Goal: Task Accomplishment & Management: Manage account settings

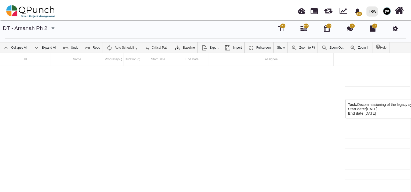
scroll to position [0, 108]
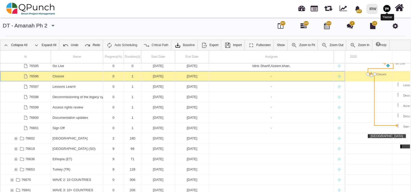
click at [384, 7] on img at bounding box center [387, 9] width 8 height 8
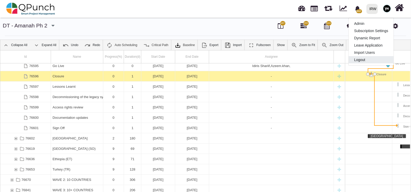
click at [357, 61] on link "Logout" at bounding box center [370, 59] width 45 height 7
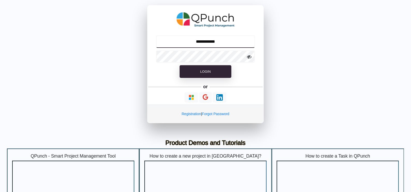
click at [217, 43] on input "**********" at bounding box center [205, 41] width 99 height 12
type input "**********"
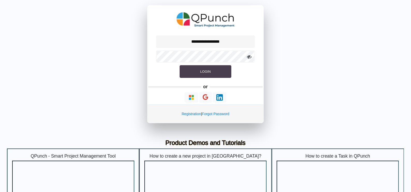
click at [201, 72] on span "Login" at bounding box center [205, 72] width 10 height 4
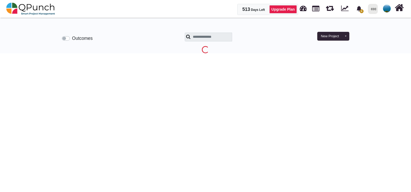
click at [386, 7] on img at bounding box center [387, 9] width 8 height 8
click at [373, 22] on link "Subscription Settings" at bounding box center [370, 23] width 45 height 7
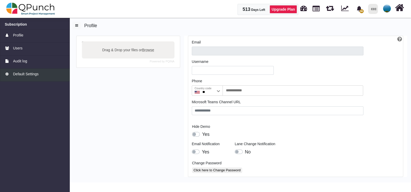
type input "**********"
type input "*******"
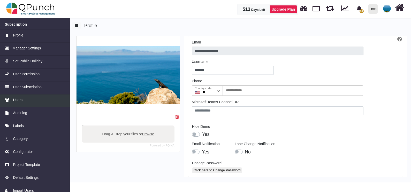
drag, startPoint x: 42, startPoint y: 96, endPoint x: 59, endPoint y: 105, distance: 19.3
click at [42, 96] on link "Users" at bounding box center [35, 100] width 70 height 13
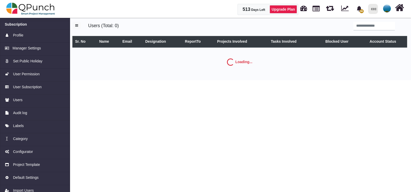
click at [368, 21] on div "Users (Total: 0) Sr. No Name Email Designation ReportTo Projects Involved Tasks…" at bounding box center [240, 48] width 343 height 64
click at [371, 34] on div "Users (Total: 0) Sr. No Name Email Designation ReportTo Projects Involved Tasks…" at bounding box center [239, 49] width 335 height 55
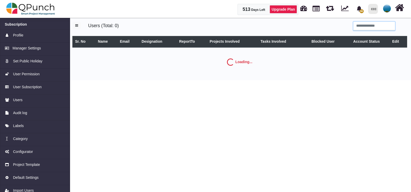
click at [371, 26] on input "search" at bounding box center [374, 26] width 42 height 9
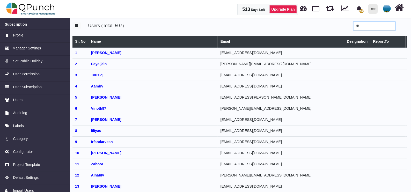
type input "**"
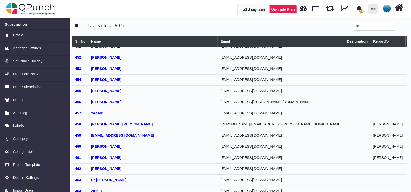
scroll to position [5009, 22]
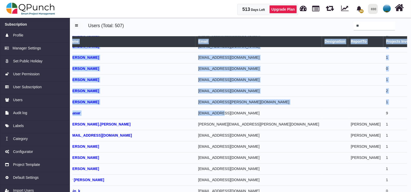
drag, startPoint x: 213, startPoint y: 86, endPoint x: 402, endPoint y: 96, distance: 189.7
click at [410, 98] on html "513 Days Left Upgrade Plan 98 Notification Clear ARAMCO T1 (Copy) [PERSON_NAME]…" at bounding box center [205, 96] width 411 height 192
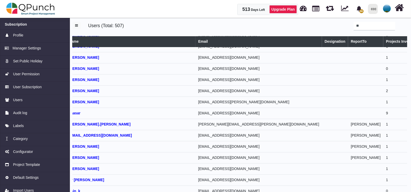
drag, startPoint x: 398, startPoint y: 91, endPoint x: 319, endPoint y: 87, distance: 78.4
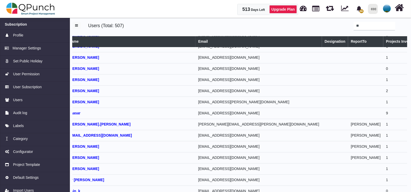
drag, startPoint x: 198, startPoint y: 90, endPoint x: 249, endPoint y: 92, distance: 50.7
click at [199, 108] on td "[EMAIL_ADDRESS][DOMAIN_NAME]" at bounding box center [258, 113] width 126 height 11
drag, startPoint x: 274, startPoint y: 93, endPoint x: 284, endPoint y: 93, distance: 10.3
click at [383, 108] on td "9" at bounding box center [400, 113] width 35 height 11
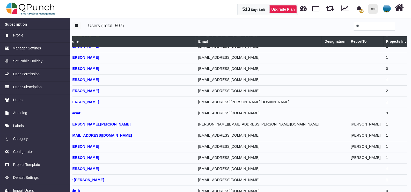
click at [386, 6] on img at bounding box center [387, 9] width 8 height 8
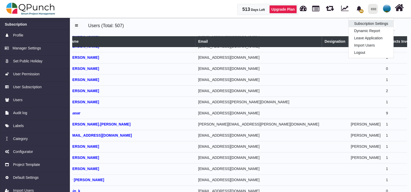
click at [376, 25] on link "Subscription Settings" at bounding box center [370, 23] width 45 height 7
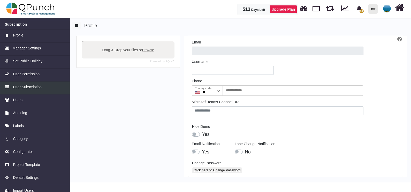
type input "**********"
type input "*******"
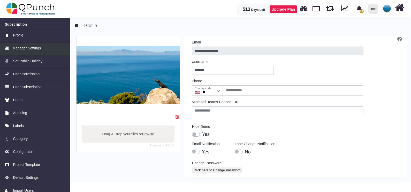
click at [37, 53] on link "Manager Settings" at bounding box center [35, 49] width 70 height 13
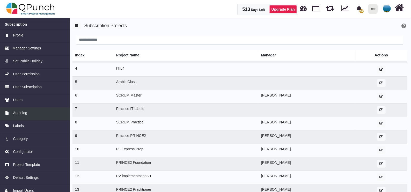
scroll to position [97, 0]
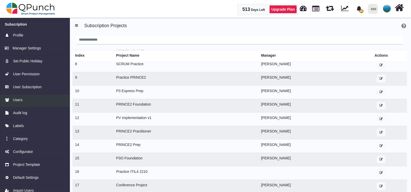
click at [36, 96] on link "Users" at bounding box center [35, 100] width 70 height 13
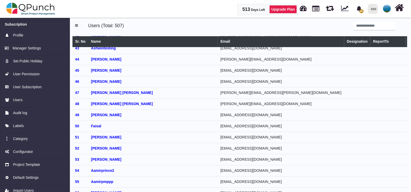
scroll to position [484, 0]
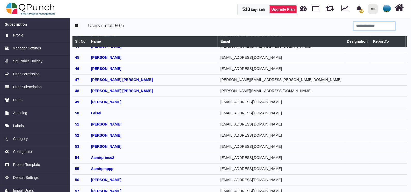
click at [381, 26] on input "search" at bounding box center [374, 26] width 42 height 9
type input "*"
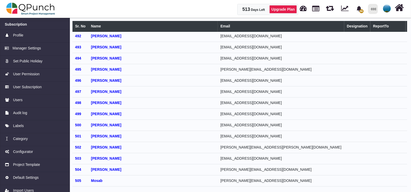
scroll to position [5460, 22]
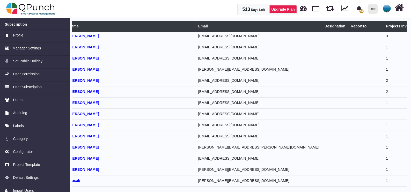
click at [410, 73] on html "513 Days Left Upgrade Plan 98 Notification Clear ARAMCO T1 (Copy) [PERSON_NAME]…" at bounding box center [205, 81] width 411 height 192
drag, startPoint x: 398, startPoint y: 69, endPoint x: 398, endPoint y: 63, distance: 6.5
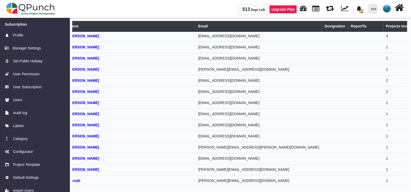
drag, startPoint x: 398, startPoint y: 63, endPoint x: 397, endPoint y: 56, distance: 6.8
drag, startPoint x: 397, startPoint y: 47, endPoint x: 400, endPoint y: 44, distance: 4.4
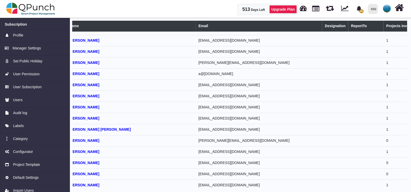
scroll to position [4854, 22]
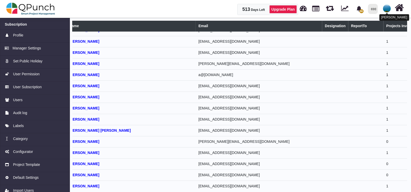
click at [384, 6] on img at bounding box center [387, 9] width 8 height 8
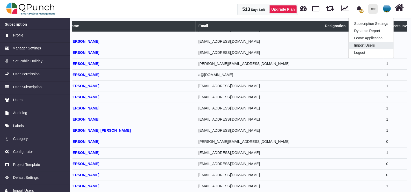
click at [366, 43] on link "Import Users" at bounding box center [370, 45] width 45 height 7
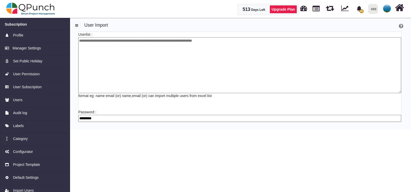
click at [97, 49] on textarea at bounding box center [239, 65] width 323 height 56
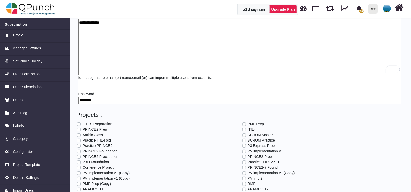
scroll to position [26, 0]
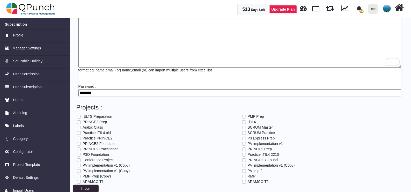
type textarea "**********"
click at [82, 181] on label "ARAMCO T1" at bounding box center [92, 181] width 21 height 5
click at [247, 181] on label "ARAMCO T2" at bounding box center [257, 181] width 21 height 5
click at [247, 175] on label "RMP" at bounding box center [251, 175] width 8 height 5
click at [88, 186] on button "Import" at bounding box center [86, 189] width 26 height 8
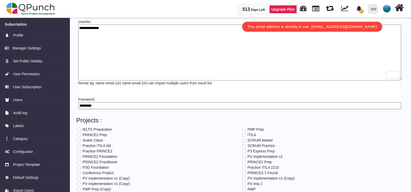
scroll to position [0, 0]
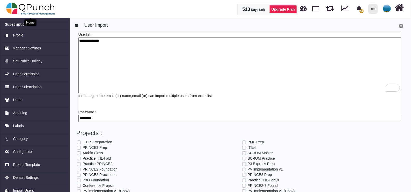
click at [34, 10] on img at bounding box center [30, 9] width 49 height 16
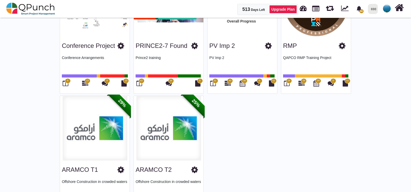
scroll to position [604, 0]
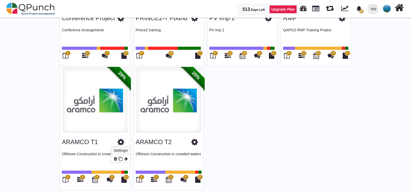
click at [122, 140] on icon at bounding box center [120, 142] width 7 height 8
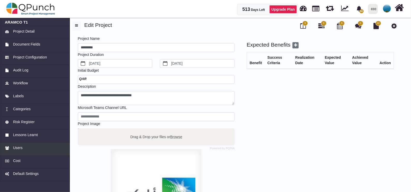
click at [26, 146] on div "Users" at bounding box center [35, 147] width 60 height 5
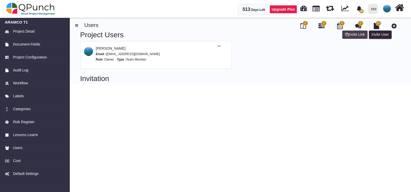
click at [360, 32] on button "Invite Link" at bounding box center [354, 35] width 25 height 8
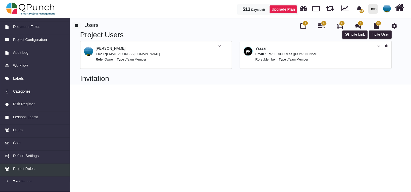
scroll to position [25, 0]
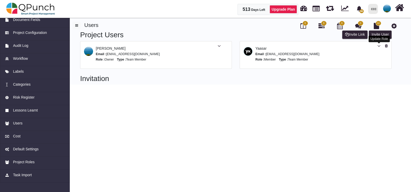
click at [378, 45] on icon at bounding box center [378, 46] width 3 height 4
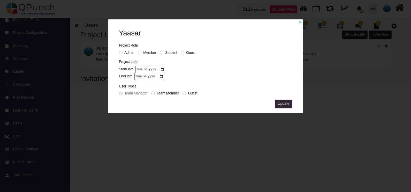
click at [124, 52] on label "Admin" at bounding box center [129, 52] width 10 height 5
click at [278, 102] on span "Update" at bounding box center [284, 103] width 12 height 4
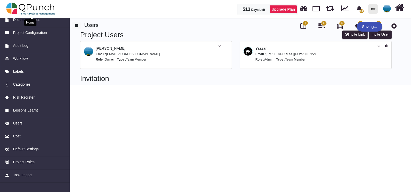
click at [47, 9] on img at bounding box center [30, 9] width 49 height 16
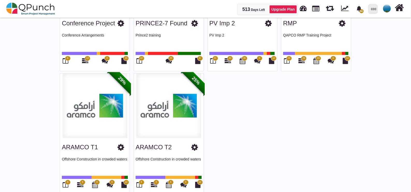
scroll to position [543, 0]
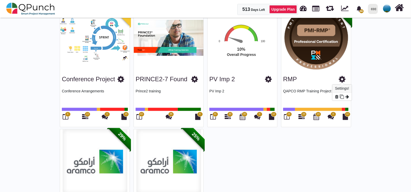
click at [344, 75] on icon at bounding box center [341, 79] width 7 height 8
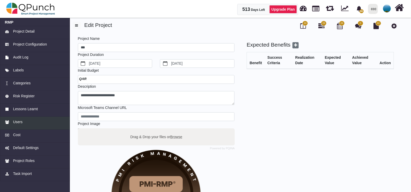
click at [21, 120] on span "Users" at bounding box center [18, 121] width 10 height 5
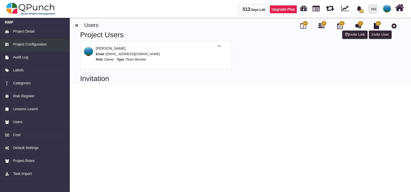
click at [24, 41] on link "Project Configuration" at bounding box center [35, 45] width 70 height 13
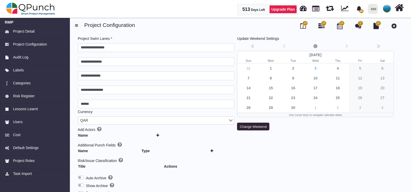
scroll to position [78, 0]
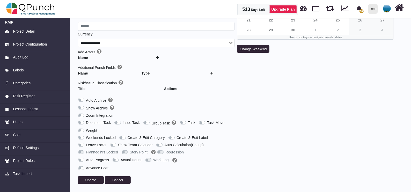
type input "**********"
type input "******"
